Goal: Complete application form

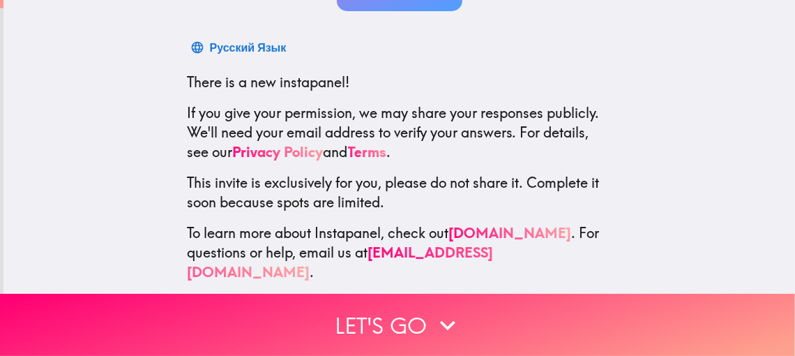
scroll to position [212, 0]
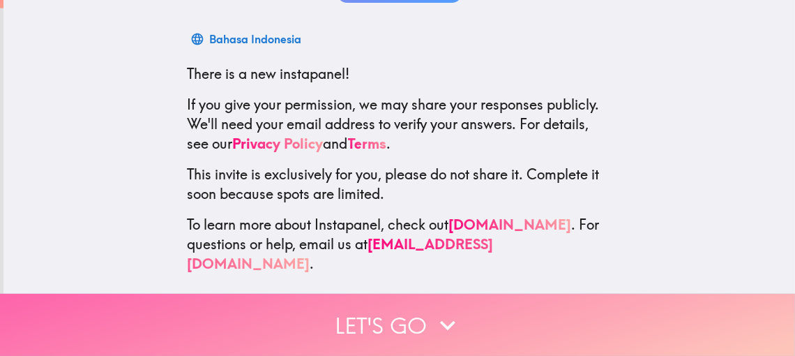
click at [377, 314] on button "Let's go" at bounding box center [397, 325] width 795 height 62
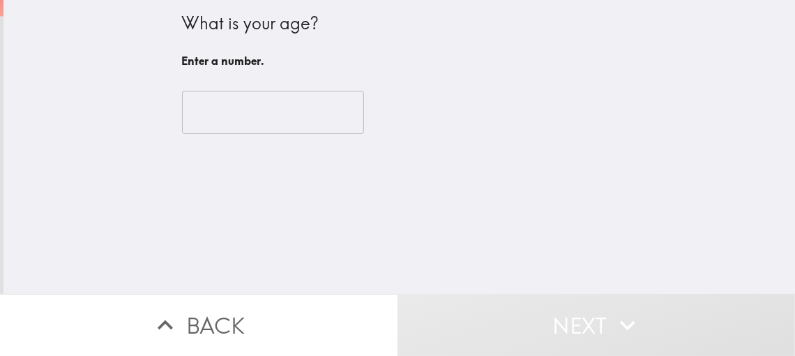
click at [206, 96] on input "number" at bounding box center [273, 112] width 182 height 43
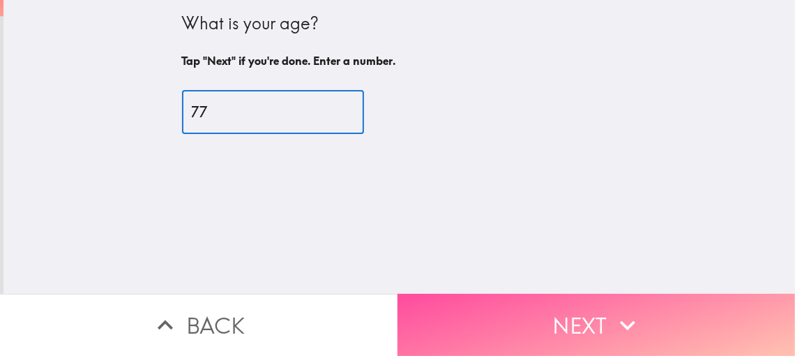
type input "77"
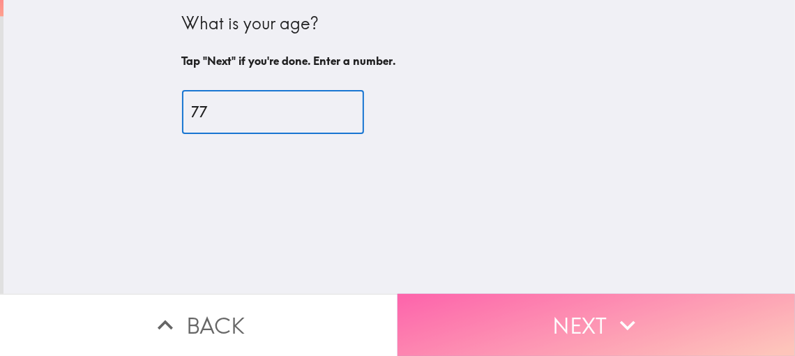
click at [458, 306] on button "Next" at bounding box center [597, 325] width 398 height 62
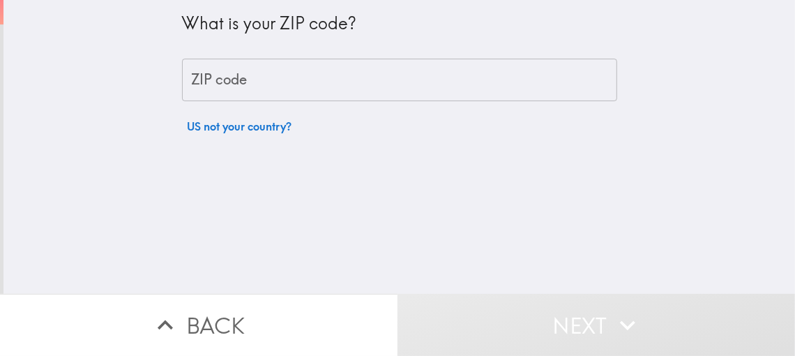
click at [209, 78] on div "ZIP code ZIP code" at bounding box center [399, 80] width 435 height 43
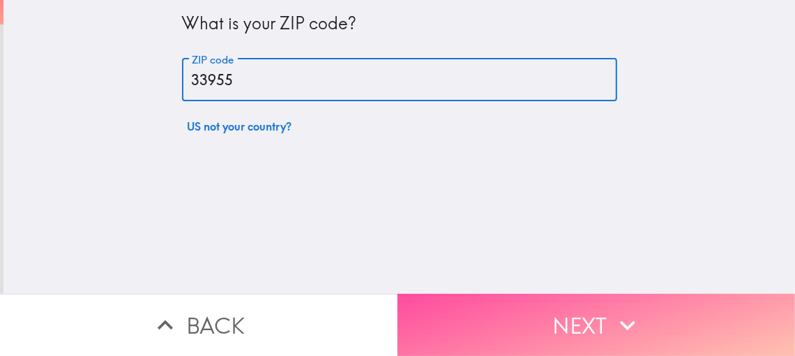
type input "33955"
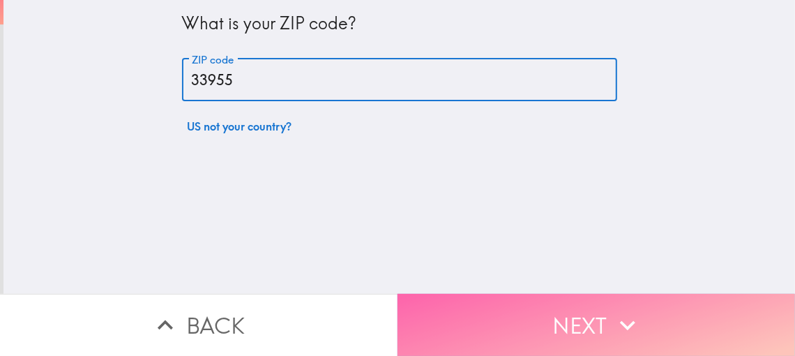
click at [439, 300] on button "Next" at bounding box center [597, 325] width 398 height 62
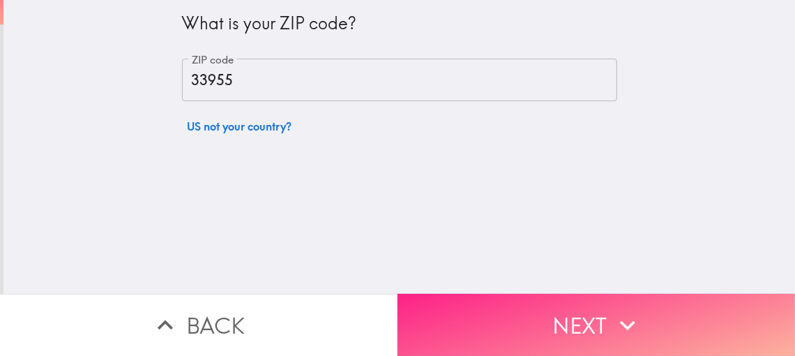
click at [327, 125] on div "What is your ZIP code? ZIP code 33955 ZIP code US not your country?" at bounding box center [399, 70] width 435 height 140
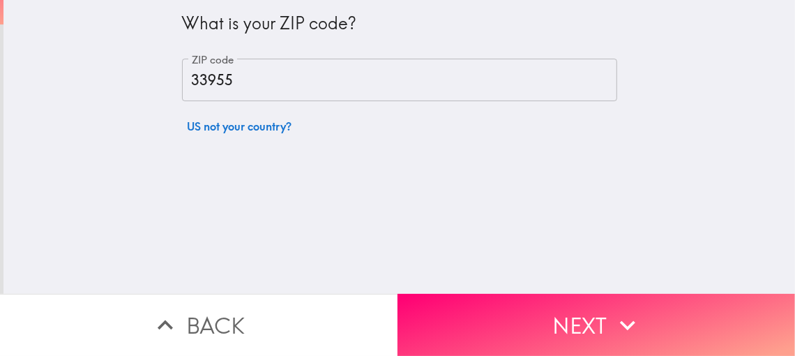
click at [279, 167] on div "What is your ZIP code? ZIP code 33955 ZIP code US not your country?" at bounding box center [399, 147] width 792 height 294
